Goal: Transaction & Acquisition: Purchase product/service

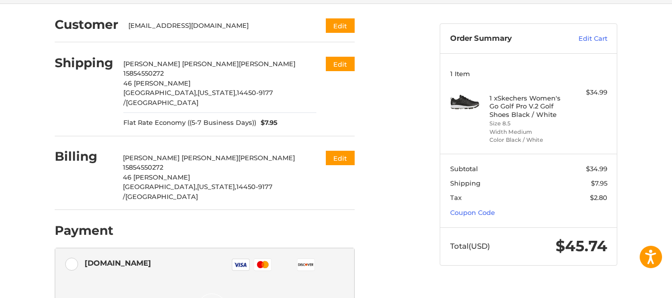
scroll to position [78, 0]
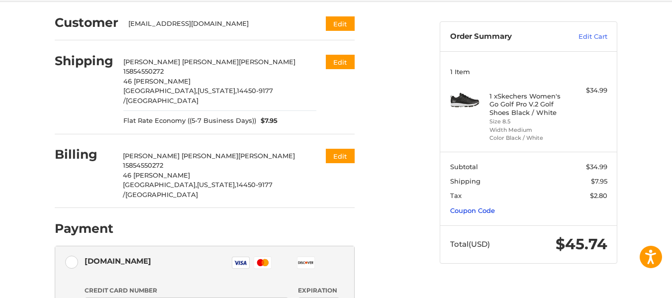
click at [484, 211] on link "Coupon Code" at bounding box center [472, 211] width 45 height 8
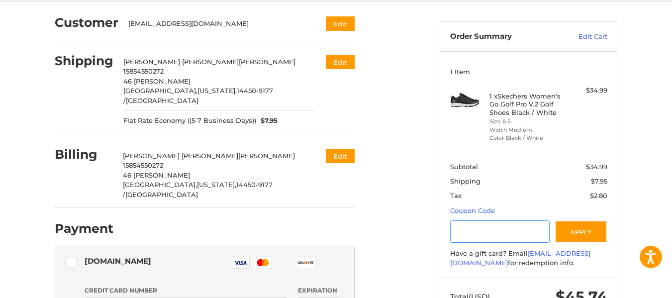
click at [470, 232] on input "Gift Certificate or Coupon Code" at bounding box center [500, 231] width 100 height 22
type input "********"
click at [576, 230] on button "Apply" at bounding box center [581, 231] width 53 height 22
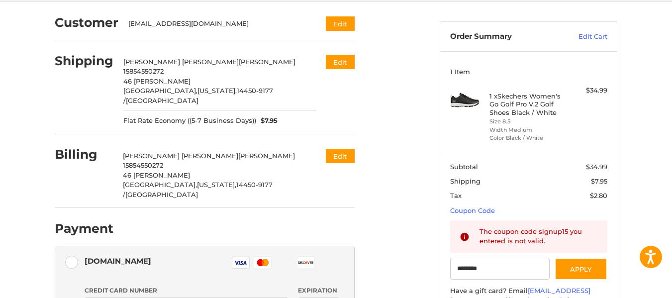
click at [525, 242] on div "The coupon code signup15 you entered is not valid." at bounding box center [539, 236] width 118 height 19
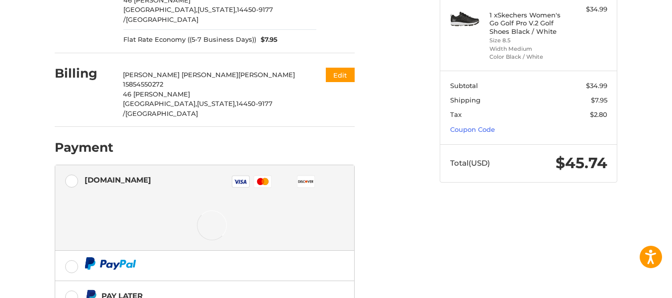
scroll to position [190, 0]
